Goal: Information Seeking & Learning: Find specific fact

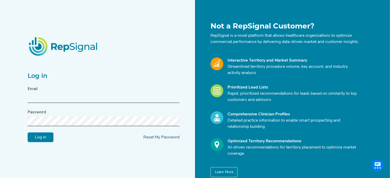
click at [169, 139] on link "Reset My Password" at bounding box center [161, 137] width 36 height 4
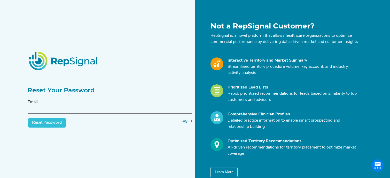
click at [118, 114] on input "text" at bounding box center [110, 109] width 164 height 10
type input "e"
type input "fiuzae2"
click at [56, 114] on input "fiuzae2" at bounding box center [110, 109] width 164 height 10
click at [47, 124] on button "Reset Password" at bounding box center [47, 123] width 39 height 10
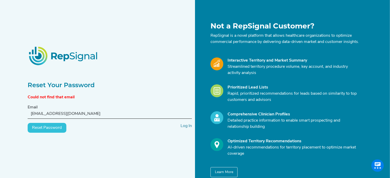
drag, startPoint x: 43, startPoint y: 117, endPoint x: 7, endPoint y: 106, distance: 37.4
click at [11, 107] on div "Reset Your Password Could not find that email Email fiuzae2@medtronic.com Reset…" at bounding box center [195, 100] width 390 height 200
type input "[PERSON_NAME][EMAIL_ADDRESS][PERSON_NAME][DOMAIN_NAME]"
click at [50, 133] on button "Reset Password" at bounding box center [47, 128] width 39 height 10
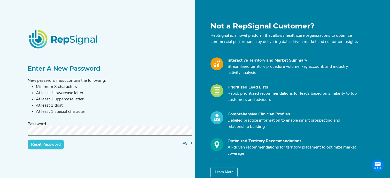
click at [60, 146] on input "Reset Password" at bounding box center [46, 144] width 36 height 10
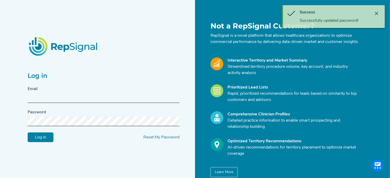
click at [112, 100] on input "text" at bounding box center [104, 98] width 152 height 10
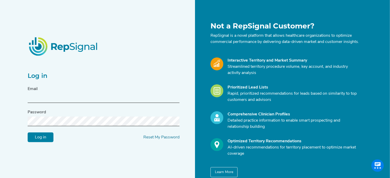
type input "[PERSON_NAME][EMAIL_ADDRESS][PERSON_NAME][DOMAIN_NAME]"
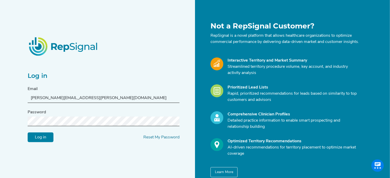
click at [28, 132] on input "Log in" at bounding box center [41, 137] width 26 height 10
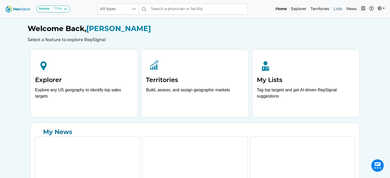
click at [339, 10] on link "Lists" at bounding box center [337, 9] width 13 height 10
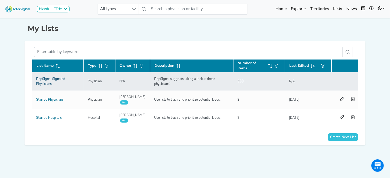
click at [40, 78] on link "RepSignal Signaled Physicians" at bounding box center [50, 81] width 29 height 8
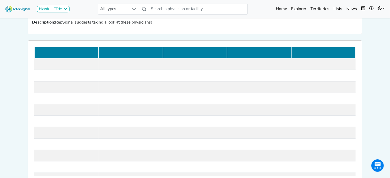
scroll to position [52, 0]
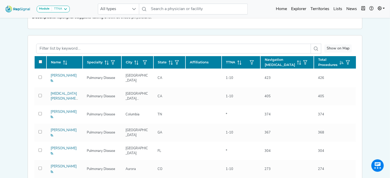
checkbox input "false"
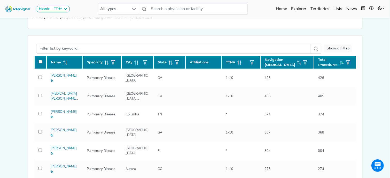
checkbox input "false"
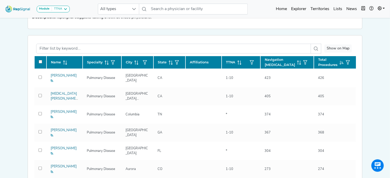
checkbox input "false"
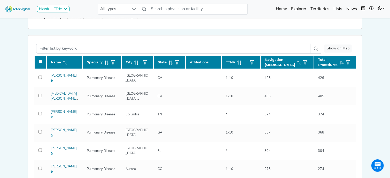
checkbox input "false"
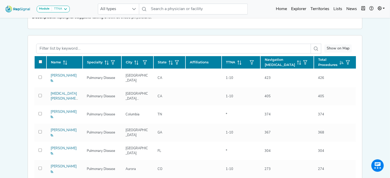
checkbox input "false"
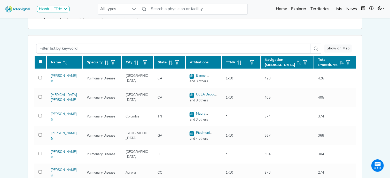
checkbox input "false"
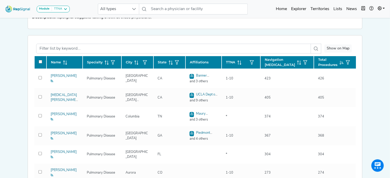
checkbox input "false"
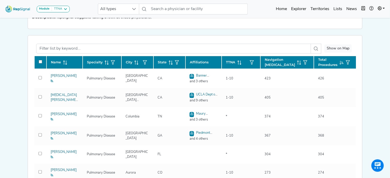
checkbox input "false"
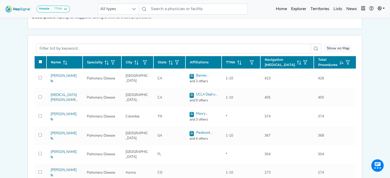
checkbox input "false"
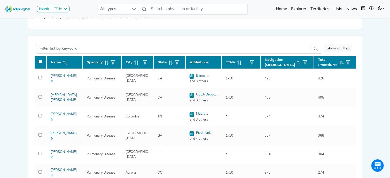
checkbox input "false"
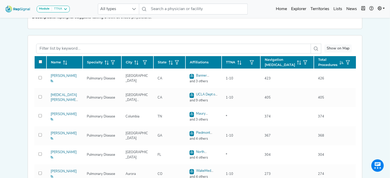
checkbox input "false"
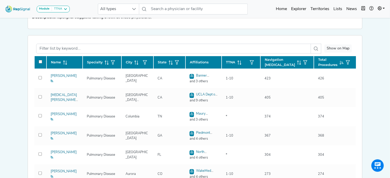
checkbox input "false"
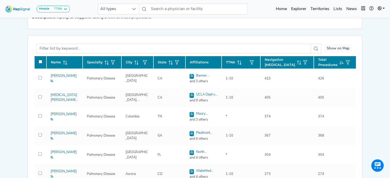
checkbox input "false"
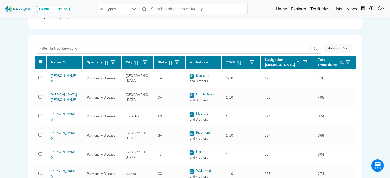
checkbox input "false"
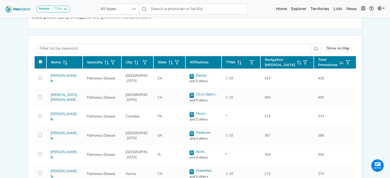
checkbox input "false"
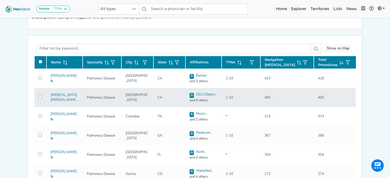
checkbox input "false"
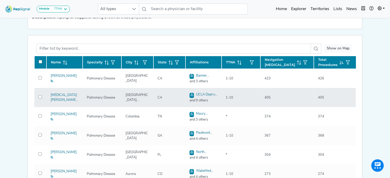
checkbox input "false"
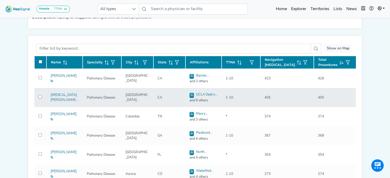
checkbox input "false"
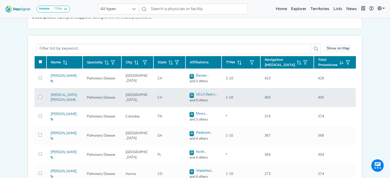
checkbox input "false"
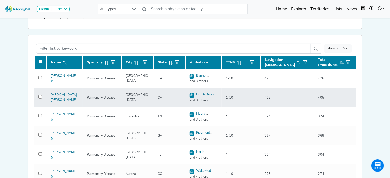
checkbox input "false"
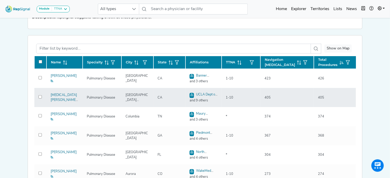
checkbox input "false"
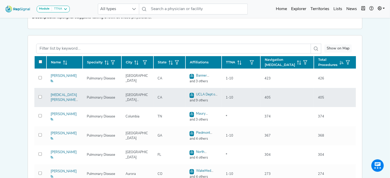
checkbox input "false"
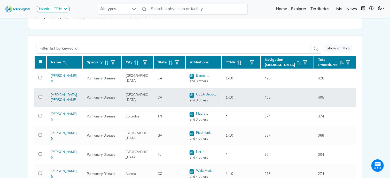
checkbox input "false"
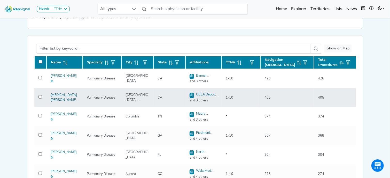
checkbox input "false"
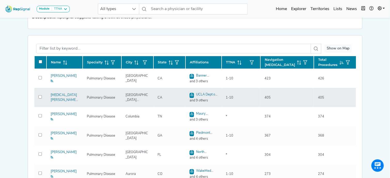
checkbox input "false"
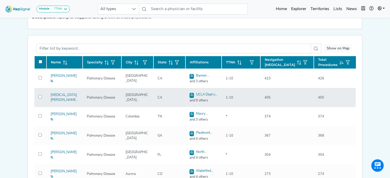
checkbox input "false"
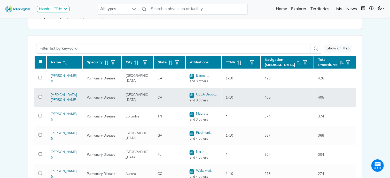
checkbox input "false"
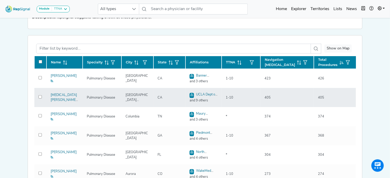
checkbox input "false"
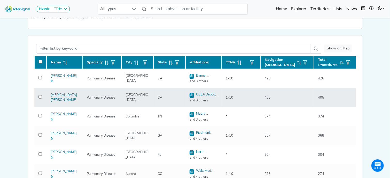
checkbox input "false"
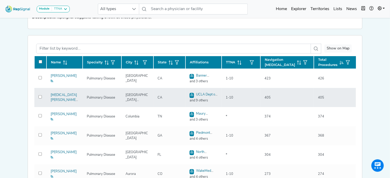
checkbox input "false"
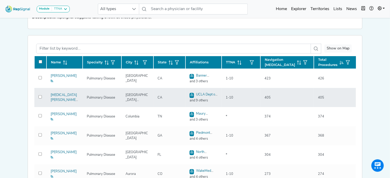
checkbox input "false"
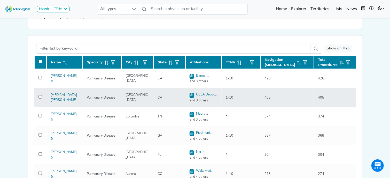
checkbox input "false"
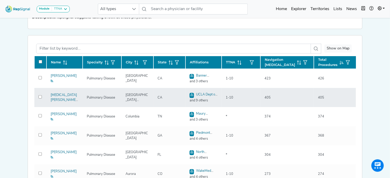
checkbox input "false"
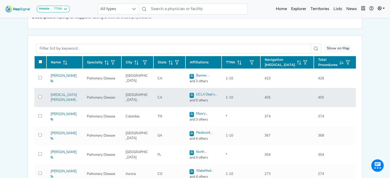
checkbox input "false"
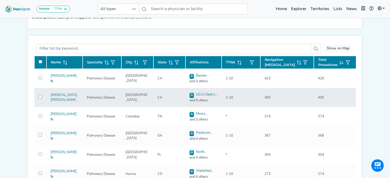
checkbox input "false"
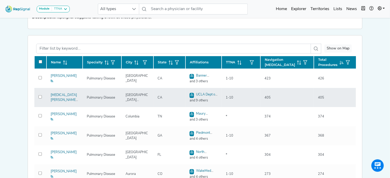
checkbox input "false"
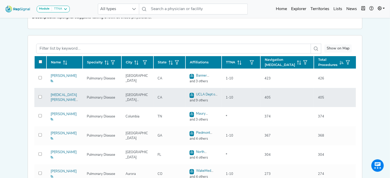
checkbox input "false"
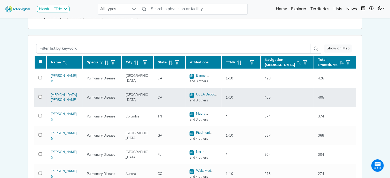
checkbox input "false"
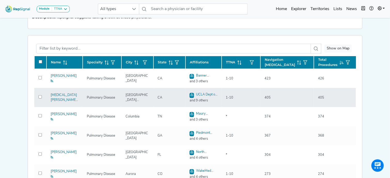
checkbox input "false"
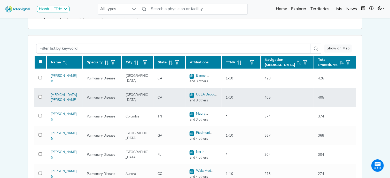
checkbox input "false"
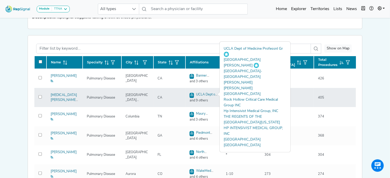
scroll to position [77, 0]
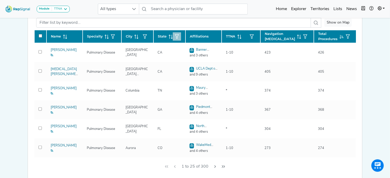
click at [175, 37] on icon "button" at bounding box center [177, 36] width 4 height 4
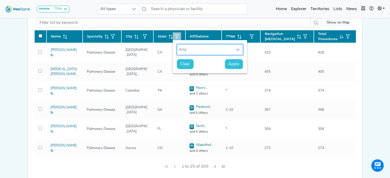
scroll to position [4, 25]
click at [191, 49] on div "Any" at bounding box center [205, 49] width 56 height 10
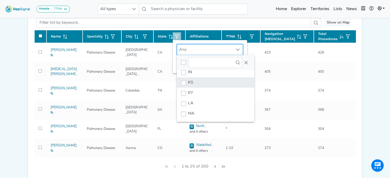
scroll to position [119, 0]
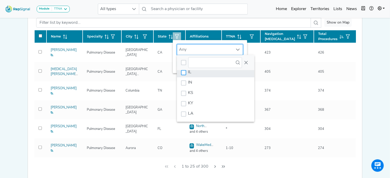
click at [185, 75] on div "IL" at bounding box center [183, 72] width 5 height 5
click at [0, 0] on icon "IL" at bounding box center [0, 0] width 0 height 0
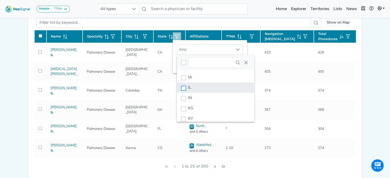
click at [183, 88] on div "IL" at bounding box center [183, 87] width 5 height 5
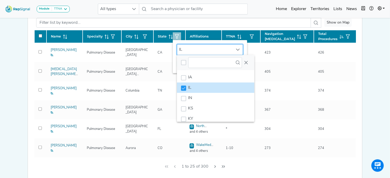
click at [211, 51] on div "IL" at bounding box center [205, 49] width 56 height 10
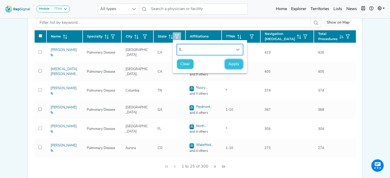
click at [230, 65] on span "Apply" at bounding box center [234, 64] width 11 height 6
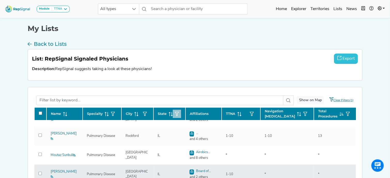
scroll to position [23, 0]
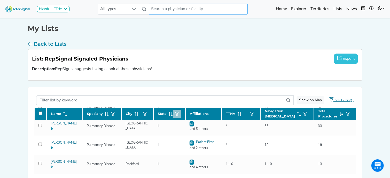
click at [166, 10] on input "text" at bounding box center [198, 9] width 99 height 11
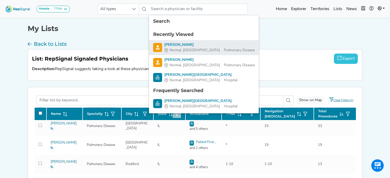
click at [158, 49] on img "David Koh" at bounding box center [157, 47] width 9 height 9
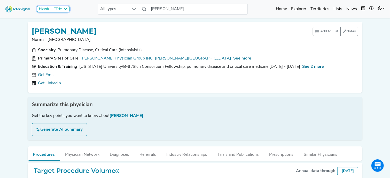
click at [61, 9] on div "TTNA" at bounding box center [57, 9] width 10 height 4
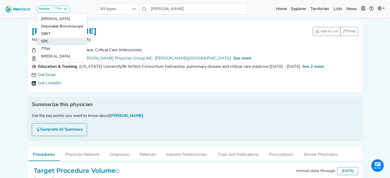
click at [62, 45] on link "SPE" at bounding box center [62, 48] width 50 height 7
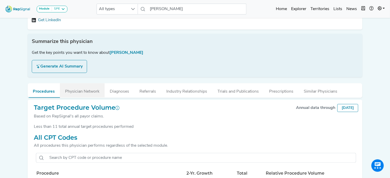
click at [81, 90] on button "Physician Network" at bounding box center [82, 90] width 45 height 14
click at [72, 95] on button "Physician Network" at bounding box center [82, 90] width 45 height 14
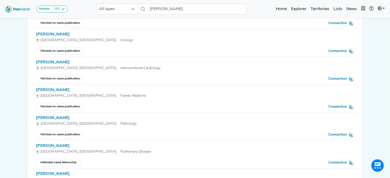
scroll to position [425, 0]
